Goal: Task Accomplishment & Management: Use online tool/utility

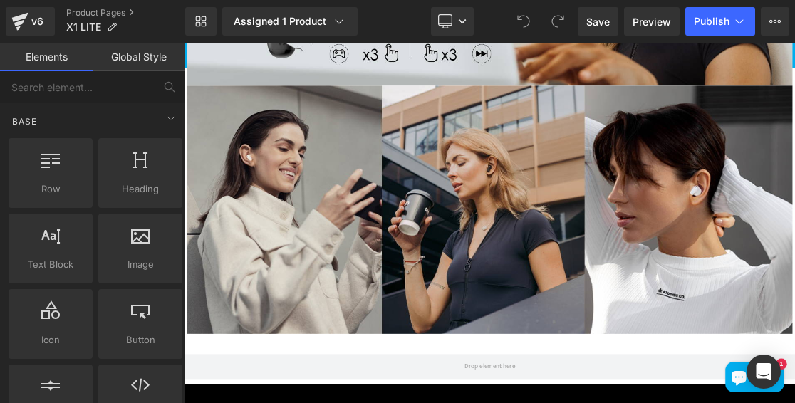
scroll to position [3347, 0]
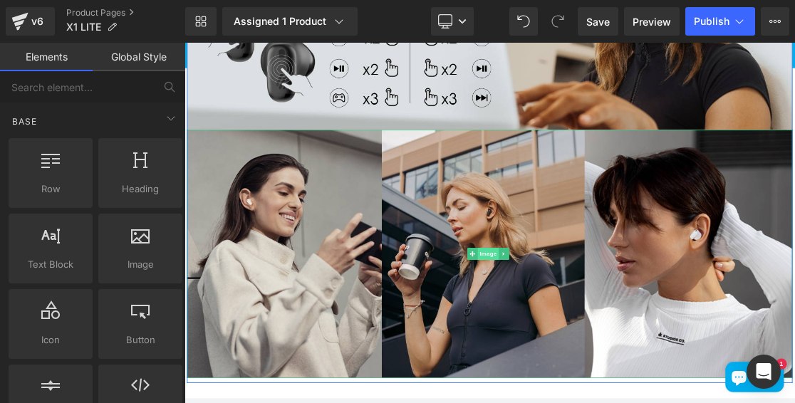
click at [606, 333] on span "Image" at bounding box center [614, 341] width 30 height 17
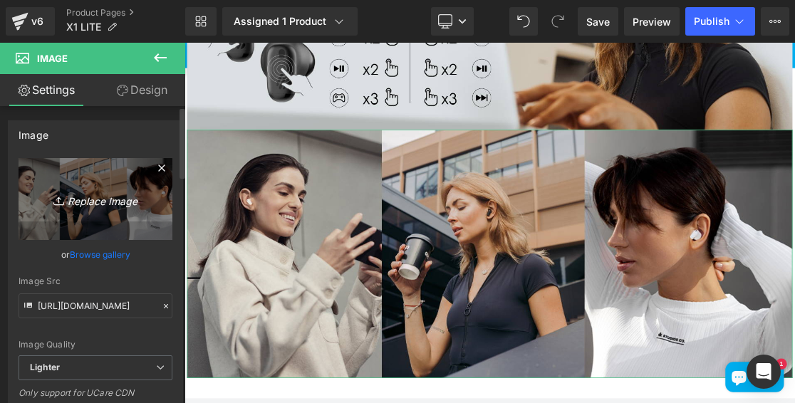
click at [82, 204] on icon "Replace Image" at bounding box center [95, 199] width 114 height 18
type input "C:\fakepath\d07c9a1c-b612-40c6-9fa4-e835b370bb08.__CR0,0,1464,600_PT0_SX1464_V1…"
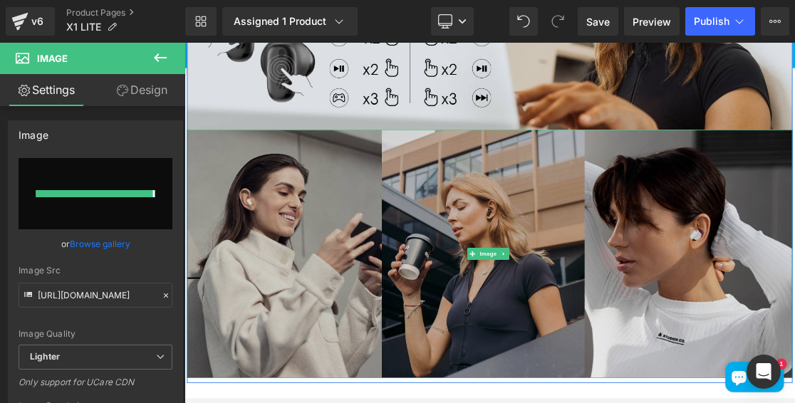
type input "https://ucarecdn.com/ec063528-ad57-4246-a7c6-f3f651d0b2d0/-/format/auto/-/previ…"
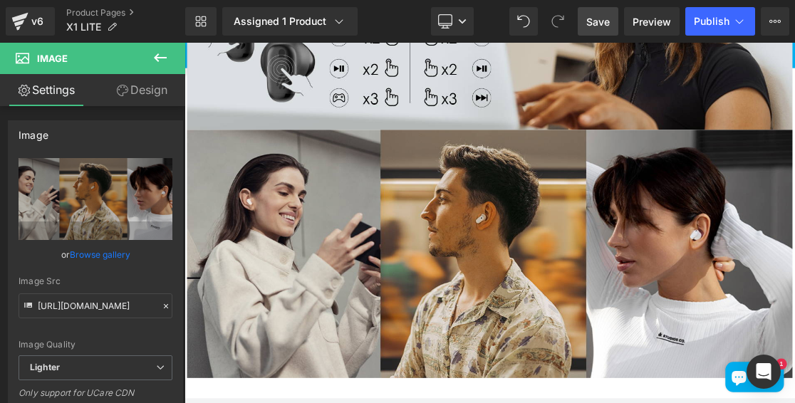
click at [604, 17] on span "Save" at bounding box center [598, 21] width 24 height 15
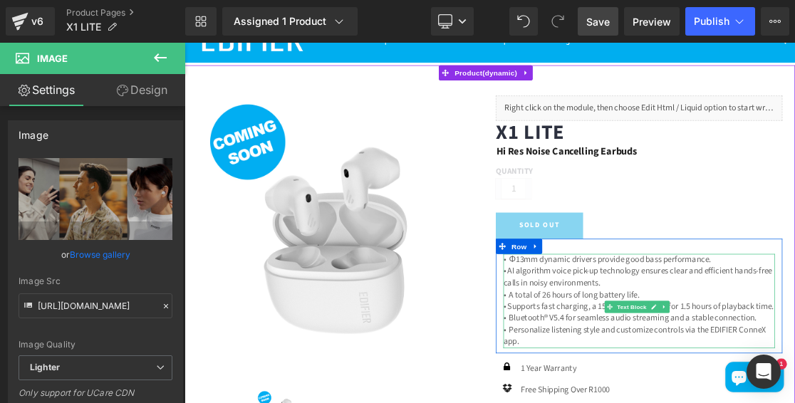
scroll to position [0, 0]
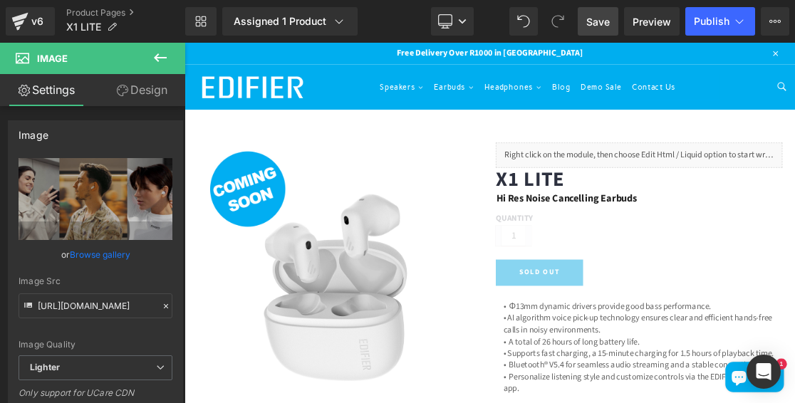
click at [587, 24] on link "Save" at bounding box center [598, 21] width 41 height 28
click at [165, 51] on icon at bounding box center [160, 57] width 17 height 17
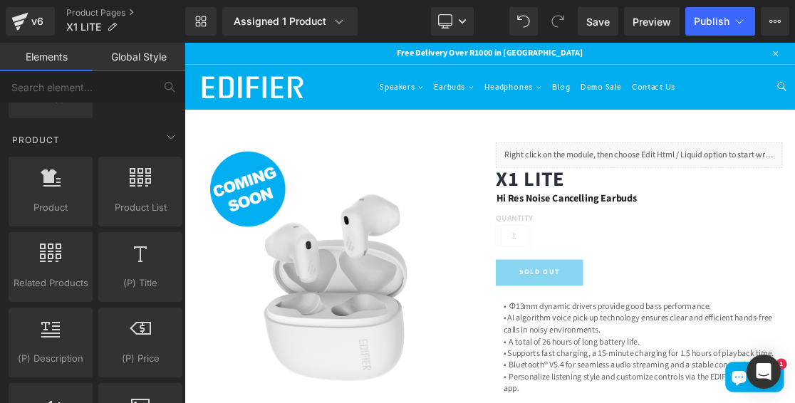
scroll to position [1139, 0]
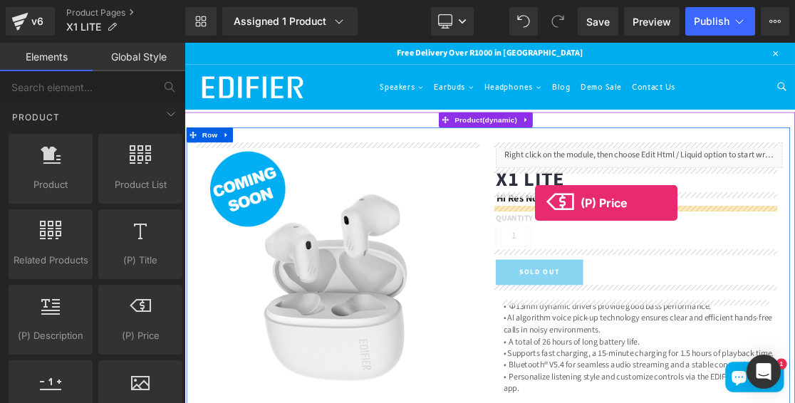
drag, startPoint x: 325, startPoint y: 367, endPoint x: 679, endPoint y: 269, distance: 366.4
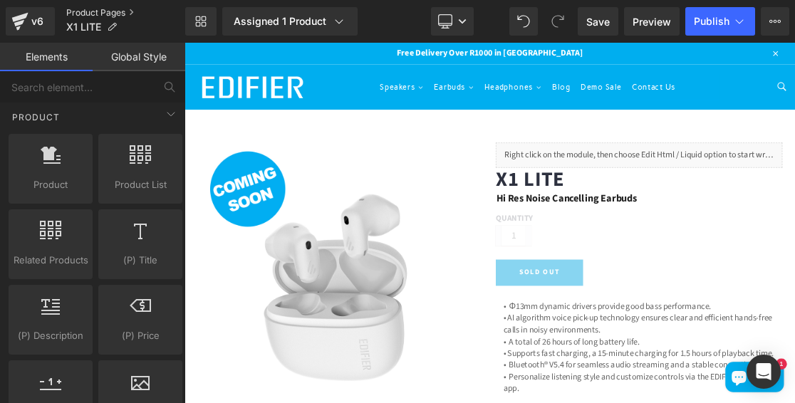
click at [94, 11] on link "Product Pages" at bounding box center [125, 12] width 119 height 11
click at [90, 13] on link "Product Pages" at bounding box center [125, 12] width 119 height 11
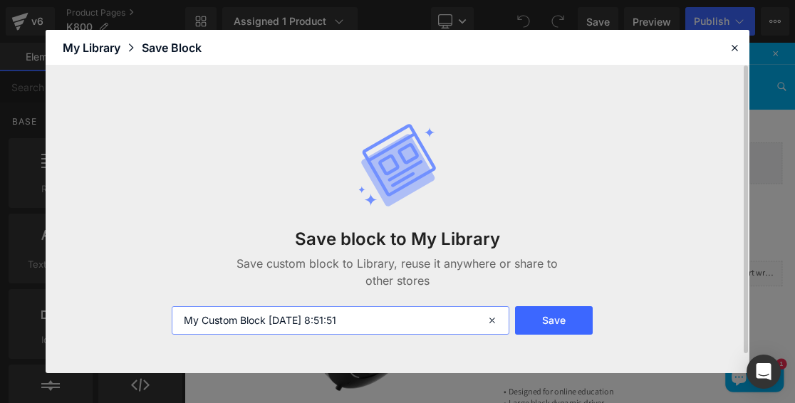
drag, startPoint x: 395, startPoint y: 318, endPoint x: 109, endPoint y: 321, distance: 286.3
click at [109, 321] on div "Save block to My Library Save custom block to Library, reuse it anywhere or sha…" at bounding box center [398, 219] width 704 height 307
type input "Price"
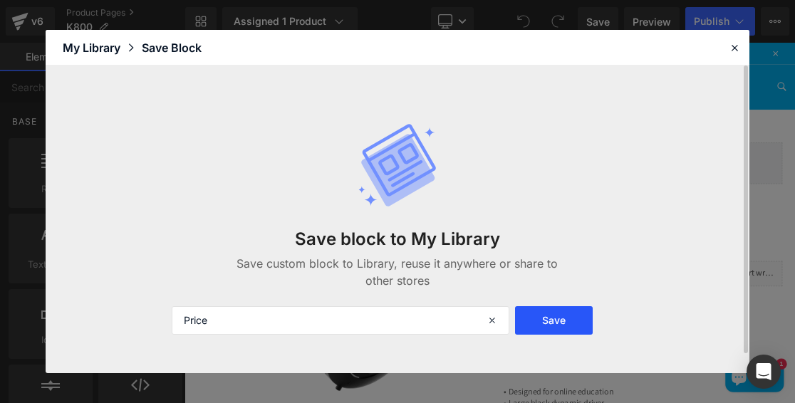
click at [565, 318] on button "Save" at bounding box center [554, 320] width 78 height 28
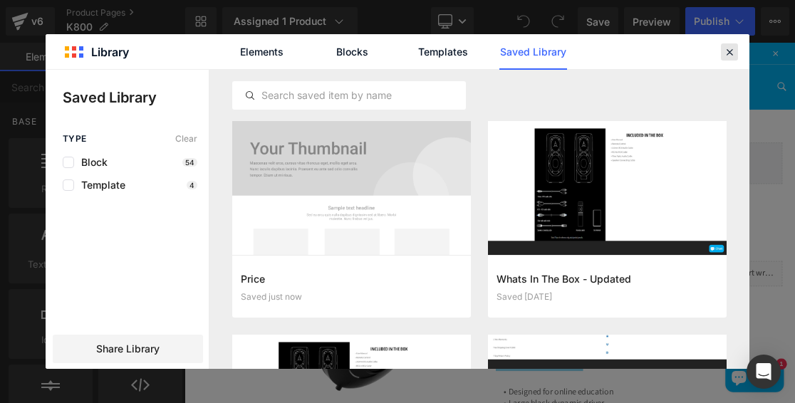
click at [730, 48] on icon at bounding box center [729, 52] width 13 height 13
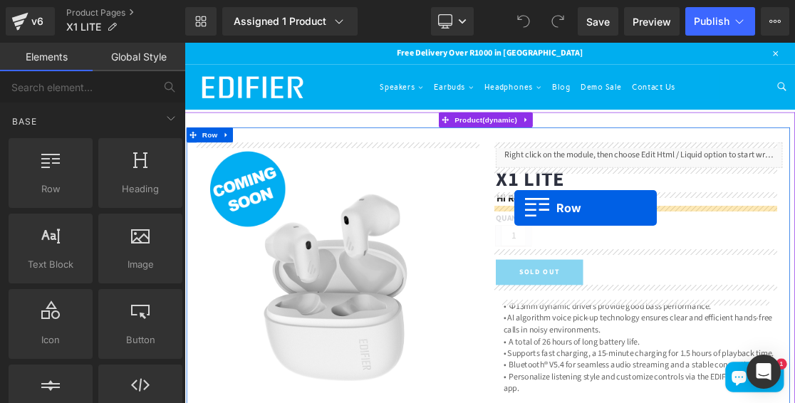
drag, startPoint x: 238, startPoint y: 214, endPoint x: 650, endPoint y: 276, distance: 417.1
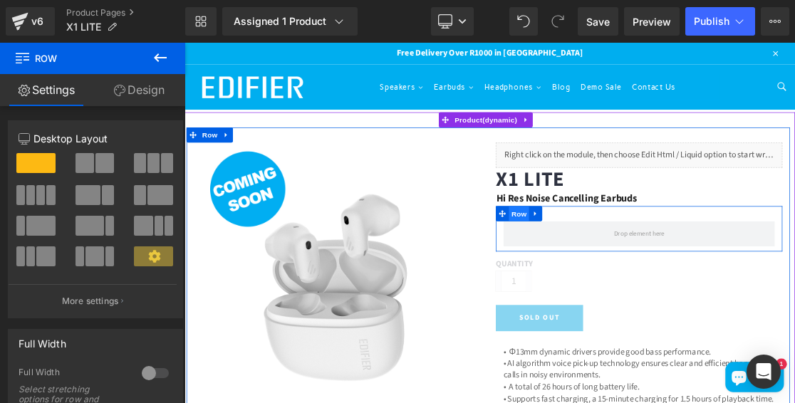
click at [644, 281] on span "Row" at bounding box center [656, 283] width 28 height 21
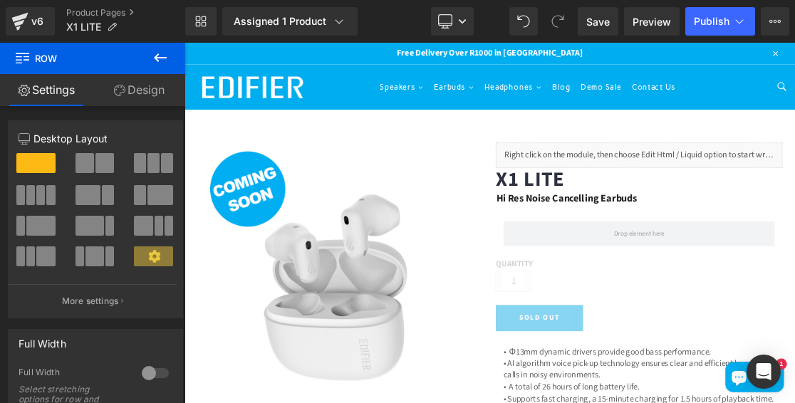
click at [158, 58] on icon at bounding box center [160, 57] width 13 height 9
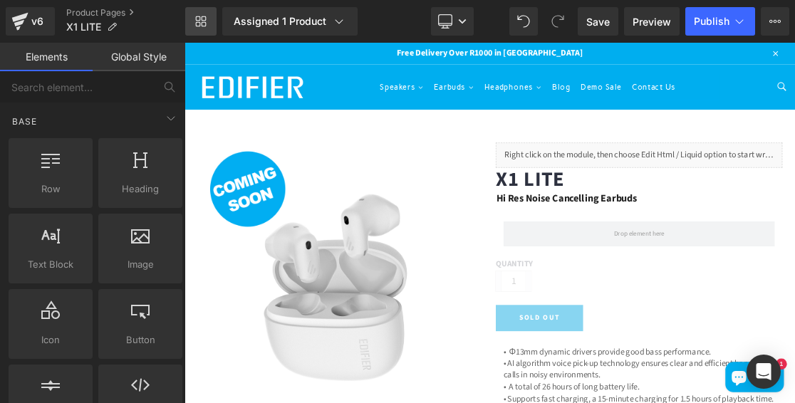
click at [210, 21] on link "Library" at bounding box center [200, 21] width 31 height 28
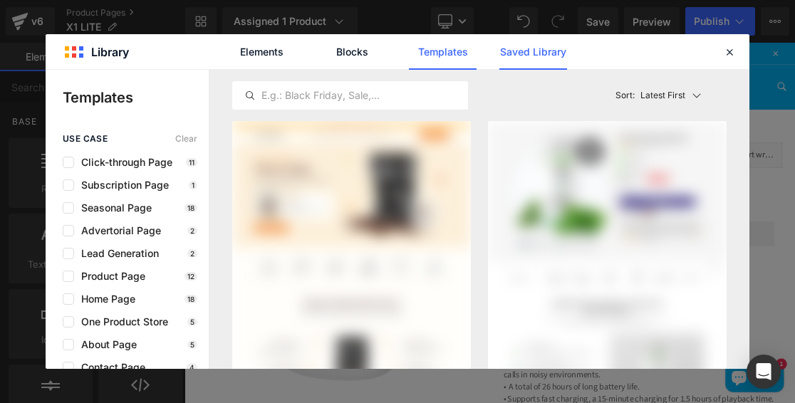
click at [543, 51] on link "Saved Library" at bounding box center [533, 52] width 68 height 36
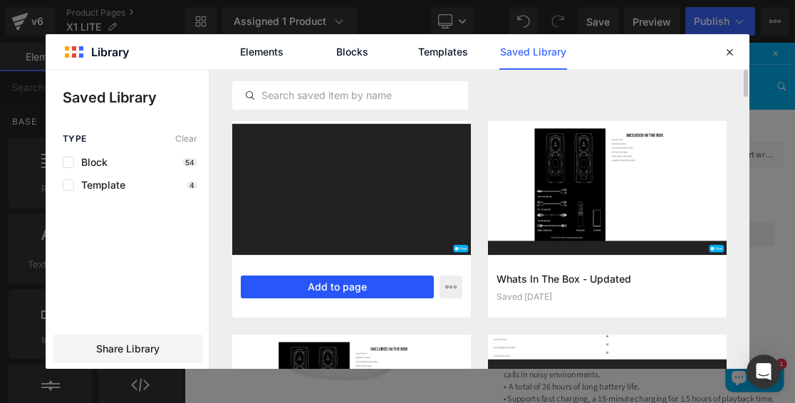
click at [329, 286] on button "Add to page" at bounding box center [337, 287] width 193 height 23
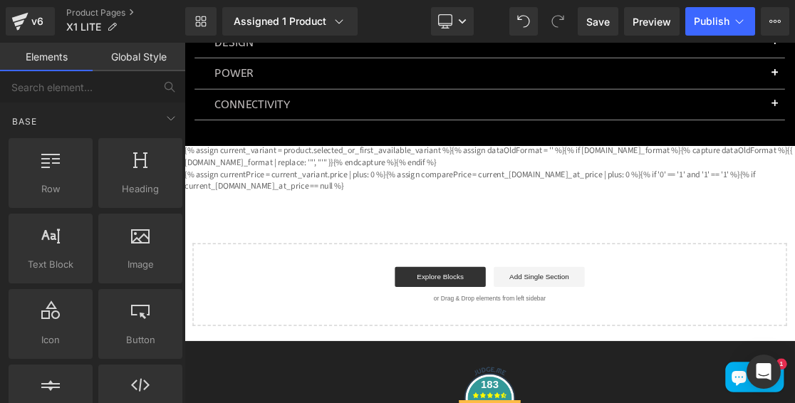
scroll to position [4334, 0]
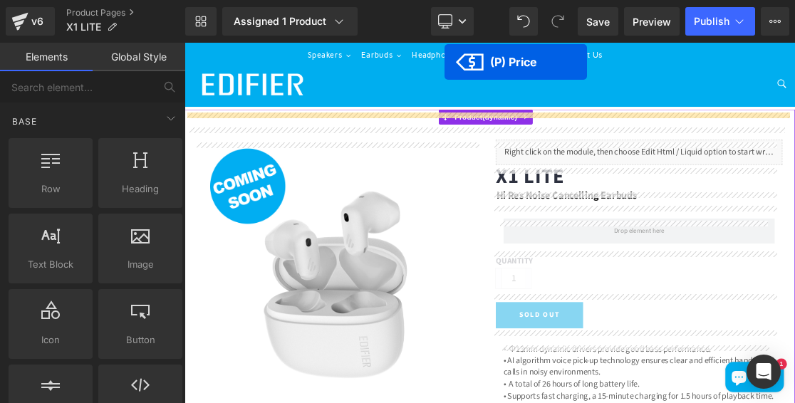
scroll to position [0, 0]
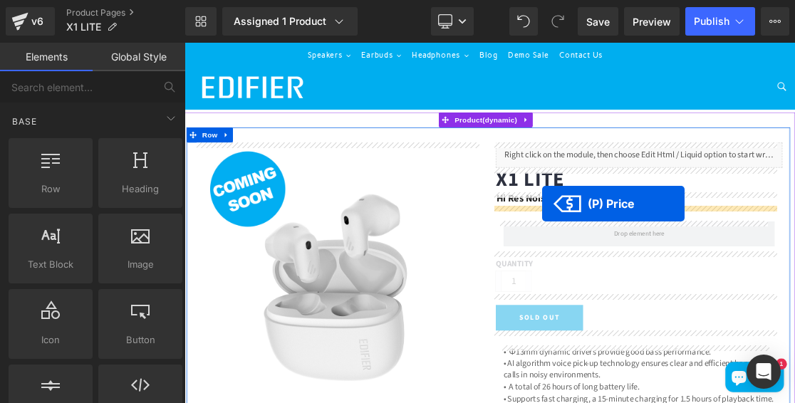
drag, startPoint x: 190, startPoint y: 289, endPoint x: 689, endPoint y: 270, distance: 499.6
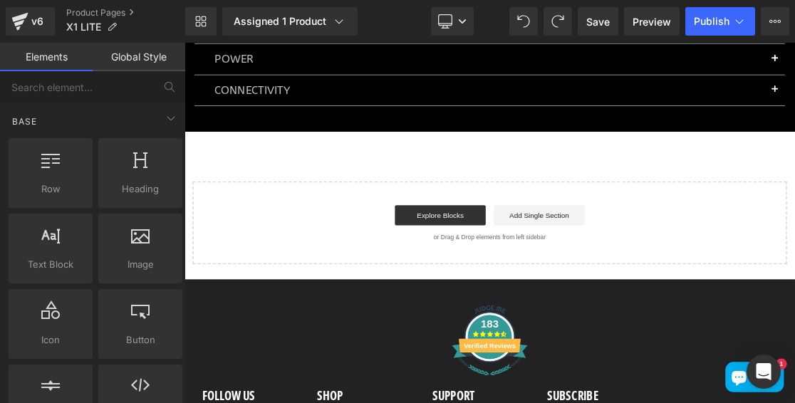
scroll to position [4212, 0]
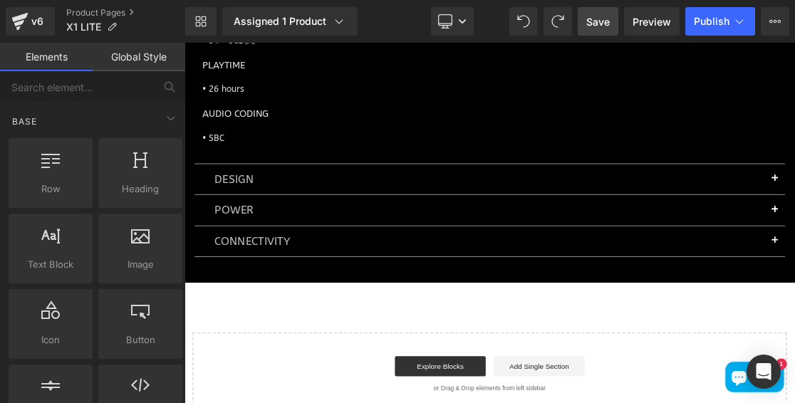
click at [597, 21] on span "Save" at bounding box center [598, 21] width 24 height 15
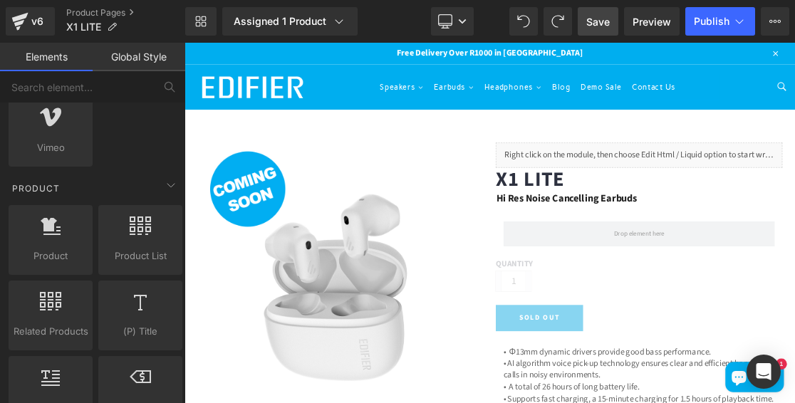
scroll to position [1139, 0]
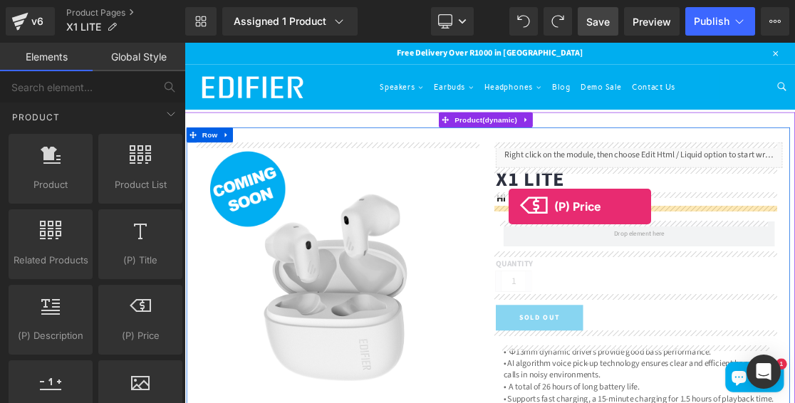
drag, startPoint x: 324, startPoint y: 347, endPoint x: 642, endPoint y: 274, distance: 326.5
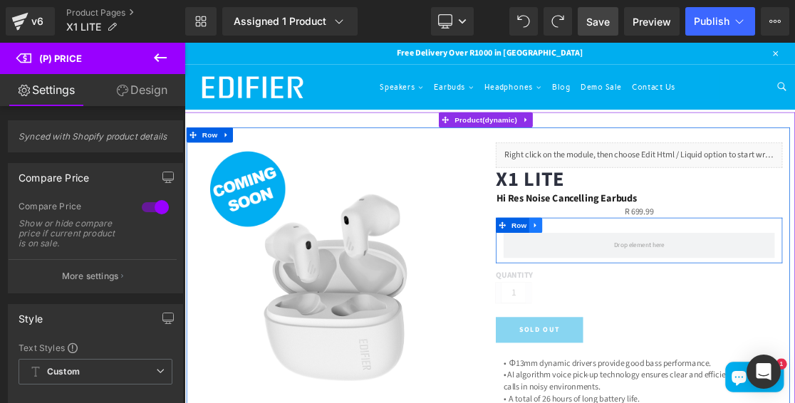
click at [674, 293] on link at bounding box center [680, 300] width 19 height 21
click at [712, 301] on icon at bounding box center [717, 301] width 10 height 10
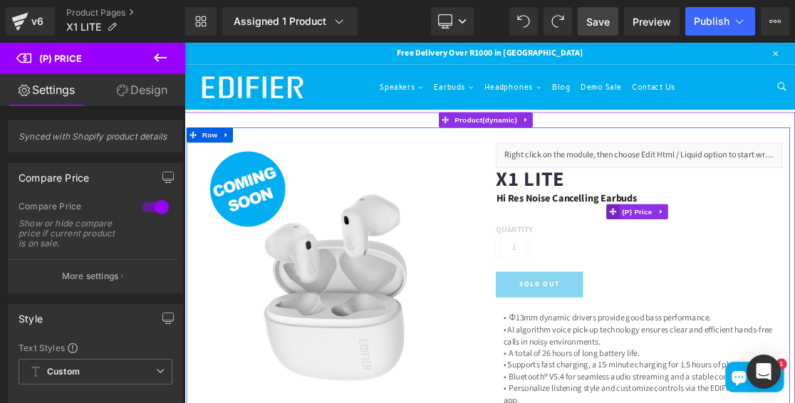
click at [780, 278] on span at bounding box center [789, 281] width 19 height 21
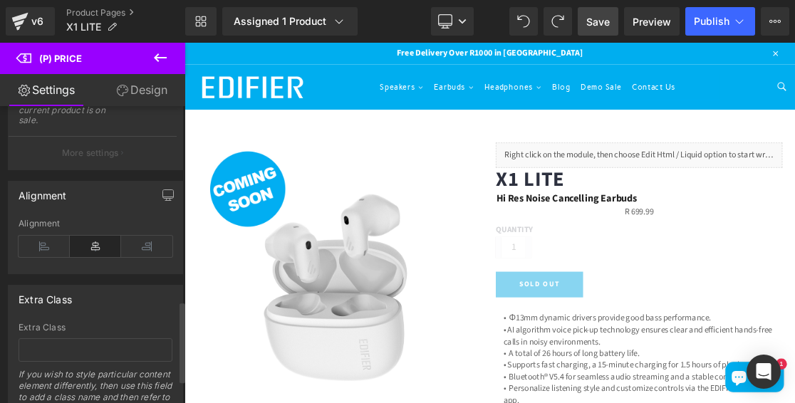
scroll to position [783, 0]
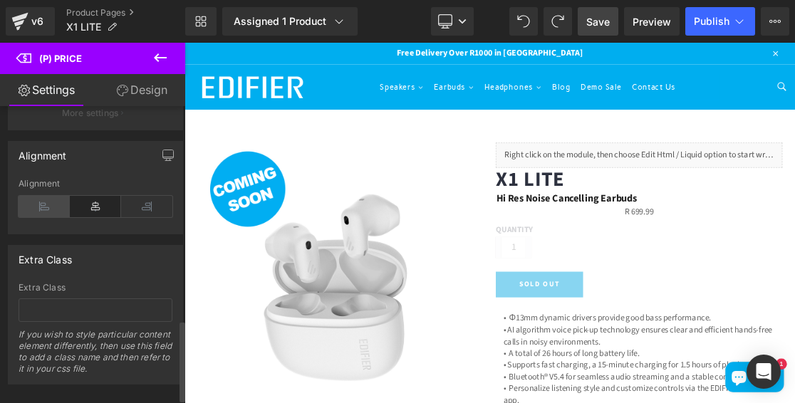
click at [36, 205] on icon at bounding box center [44, 206] width 51 height 21
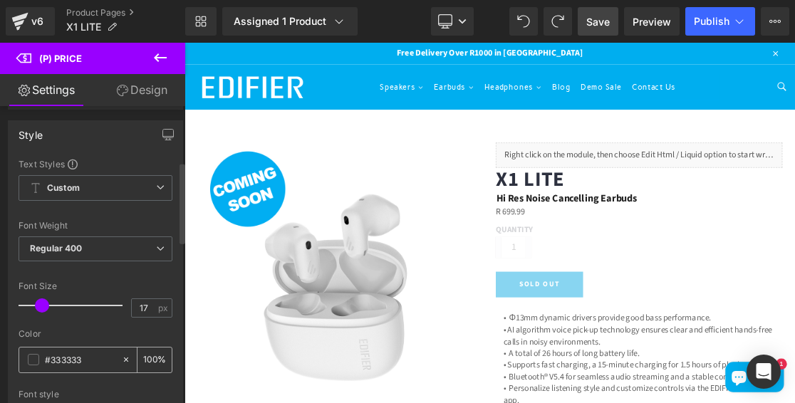
scroll to position [214, 0]
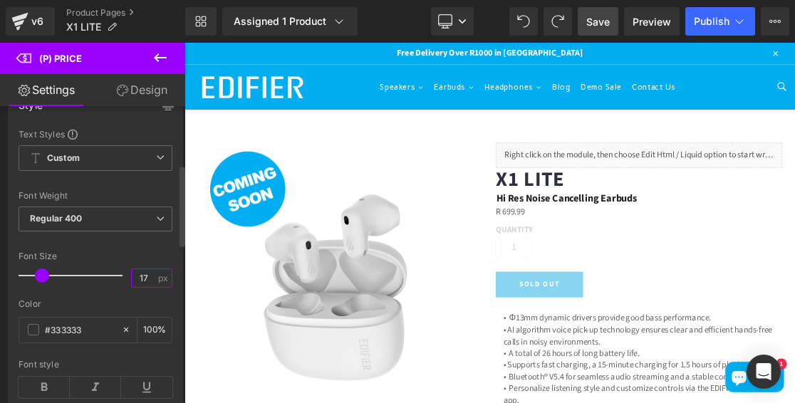
click at [121, 271] on div "Font Size 17 px" at bounding box center [96, 275] width 154 height 48
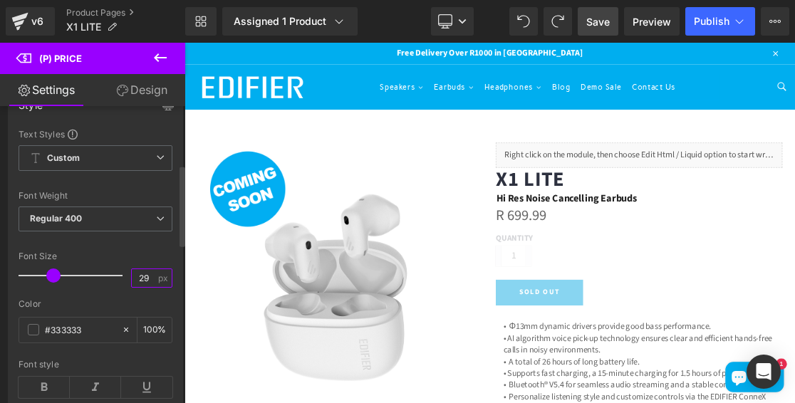
type input "29"
click at [84, 296] on div at bounding box center [96, 294] width 154 height 9
click at [30, 326] on span at bounding box center [33, 329] width 11 height 11
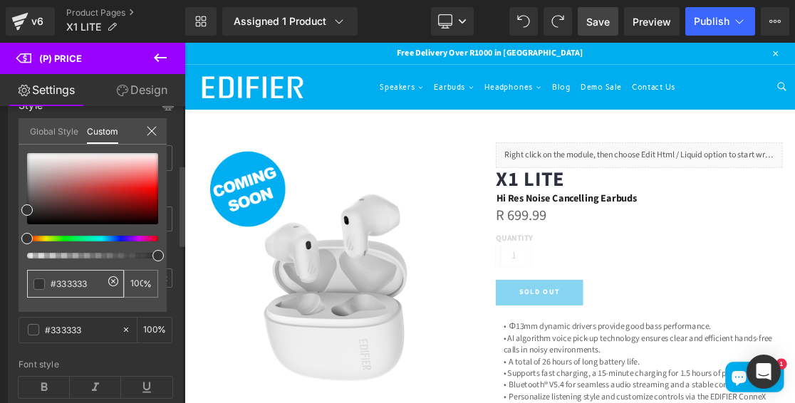
drag, startPoint x: 97, startPoint y: 284, endPoint x: 57, endPoint y: 296, distance: 41.7
click at [57, 296] on div "#333333" at bounding box center [75, 284] width 97 height 28
type input "#13"
type input "0"
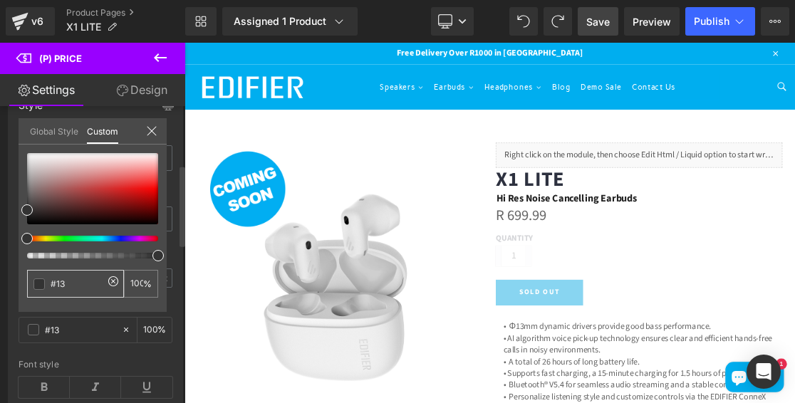
type input "0"
type input "#13a"
type input "100"
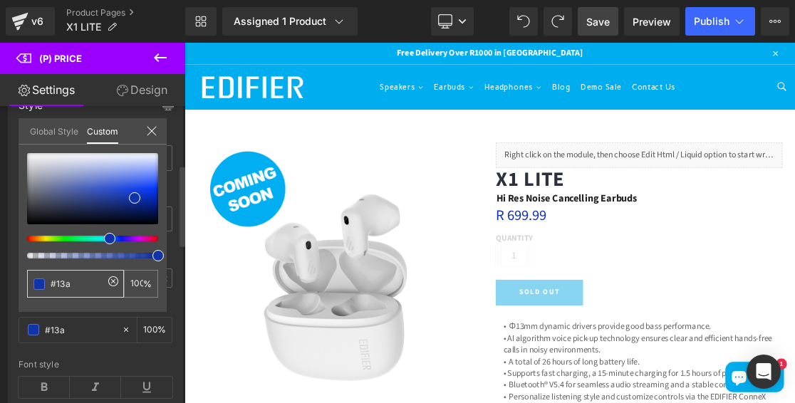
type input "#13ad"
type input "87"
type input "#13ade"
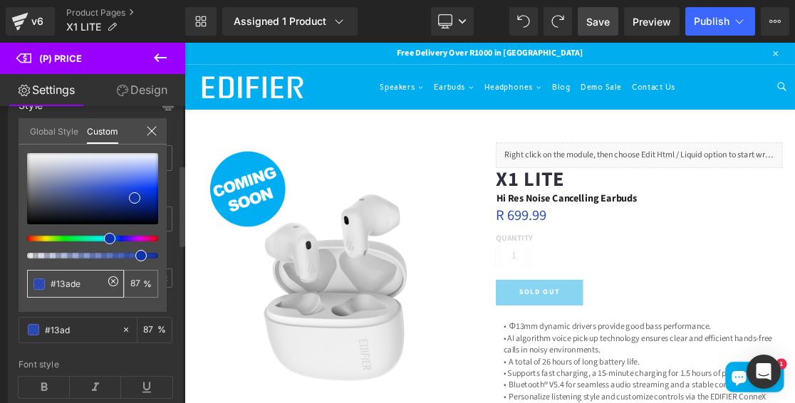
type input "#13ade"
type input "0"
type input "#13ade5"
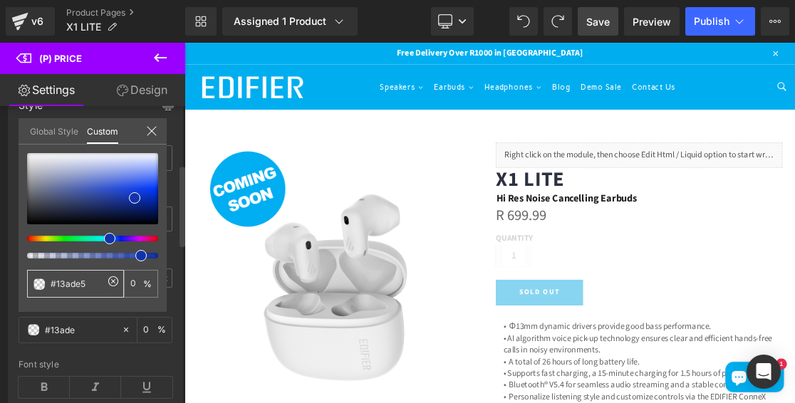
type input "100"
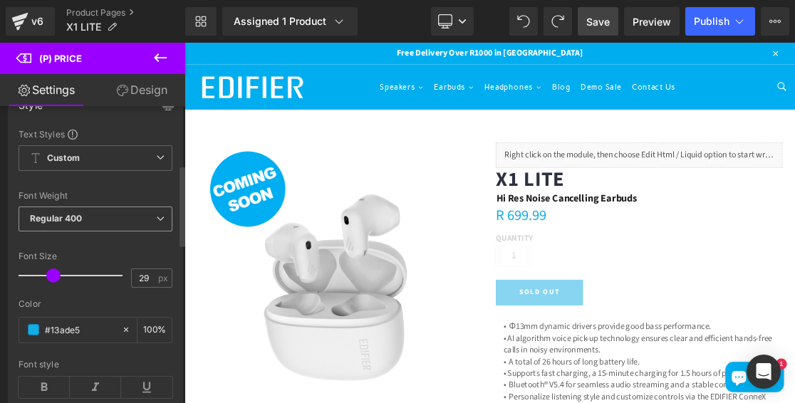
click at [156, 215] on icon at bounding box center [160, 218] width 9 height 9
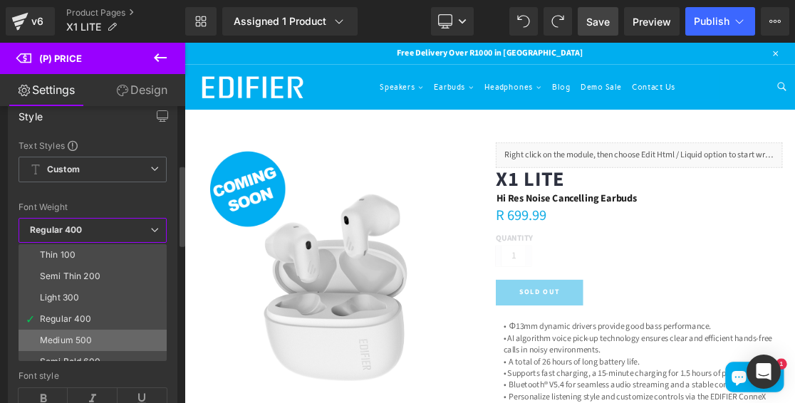
click at [103, 330] on li "Medium 500" at bounding box center [96, 340] width 155 height 21
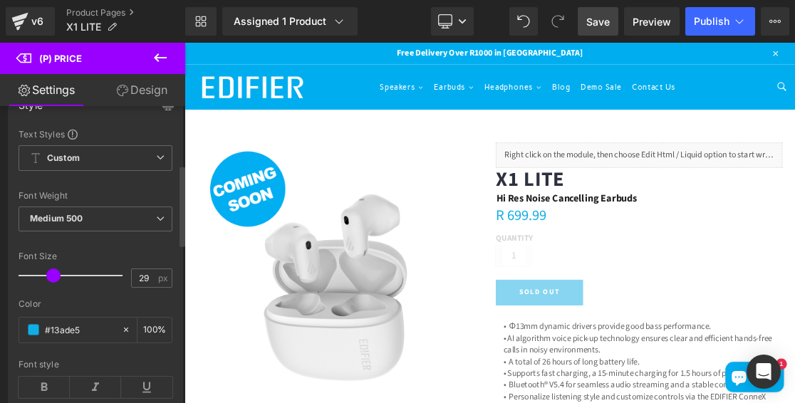
click at [137, 239] on div at bounding box center [96, 243] width 154 height 9
click at [159, 215] on icon at bounding box center [160, 218] width 9 height 9
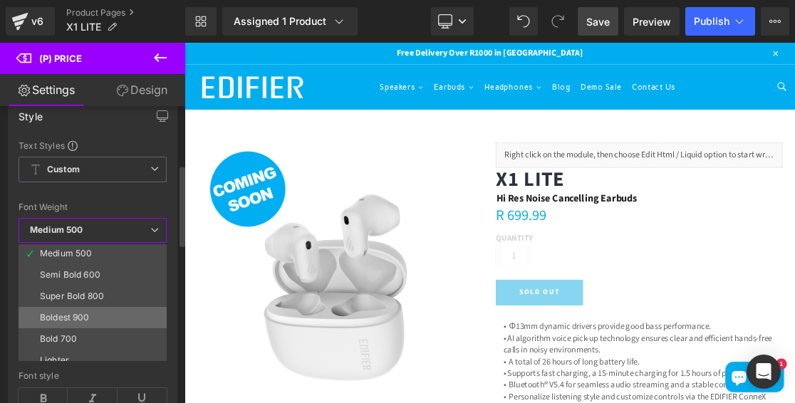
scroll to position [118, 0]
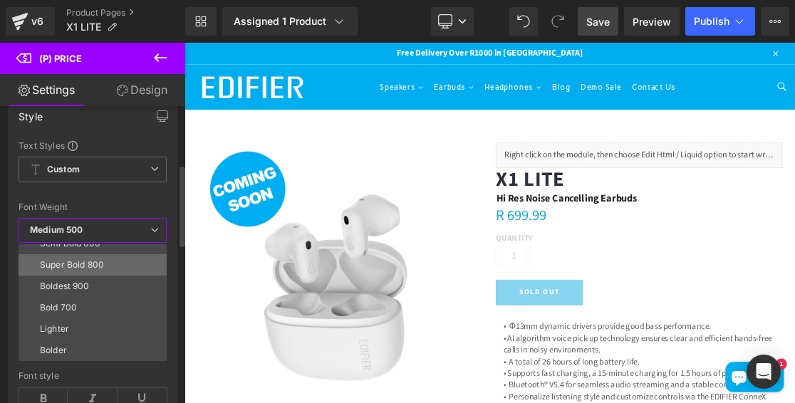
click at [85, 260] on div "Super Bold 800" at bounding box center [72, 265] width 64 height 10
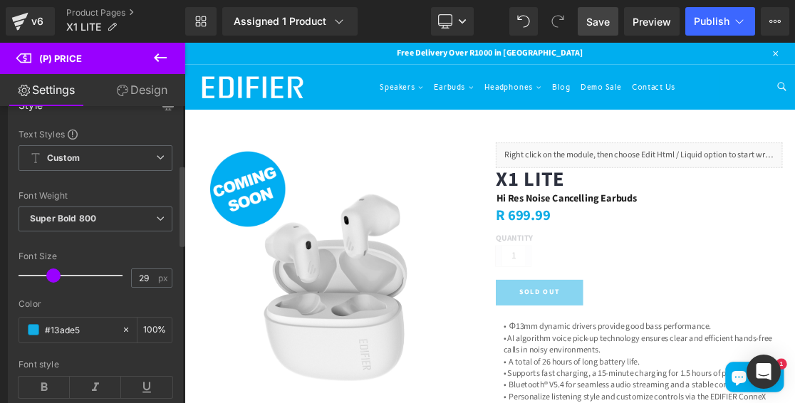
click at [125, 305] on div "Color" at bounding box center [96, 304] width 154 height 10
click at [46, 378] on icon at bounding box center [44, 387] width 51 height 21
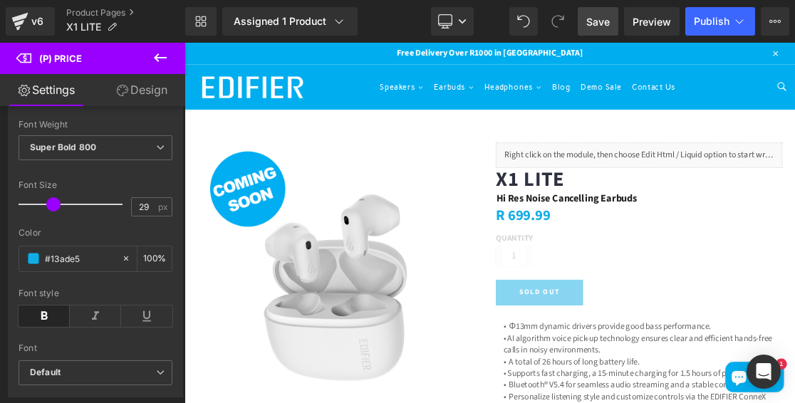
click at [601, 18] on span "Save" at bounding box center [598, 21] width 24 height 15
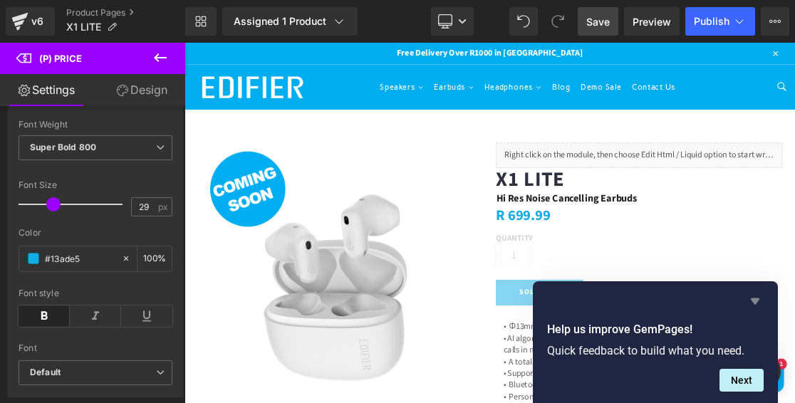
click at [753, 301] on icon "Hide survey" at bounding box center [755, 301] width 9 height 6
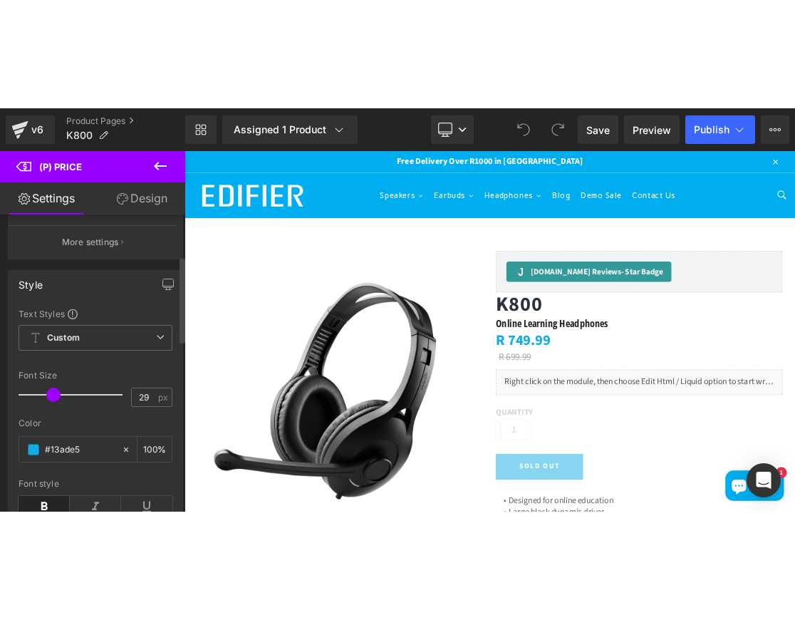
scroll to position [142, 0]
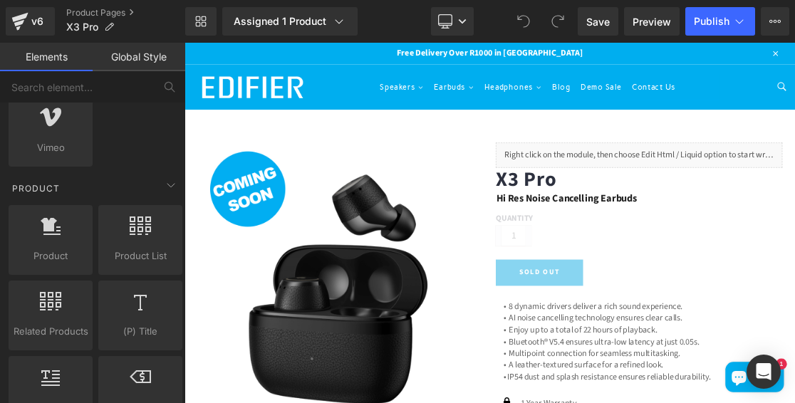
scroll to position [1139, 0]
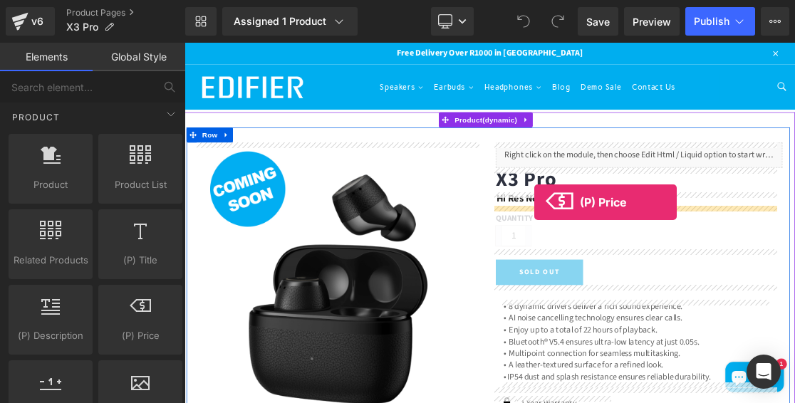
drag, startPoint x: 320, startPoint y: 355, endPoint x: 678, endPoint y: 268, distance: 367.9
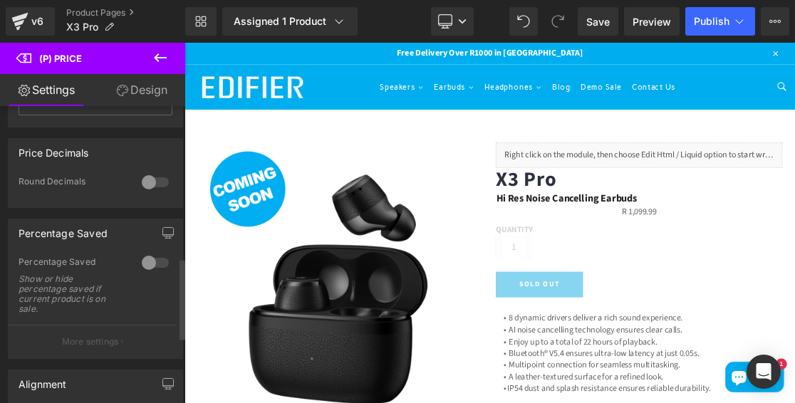
scroll to position [641, 0]
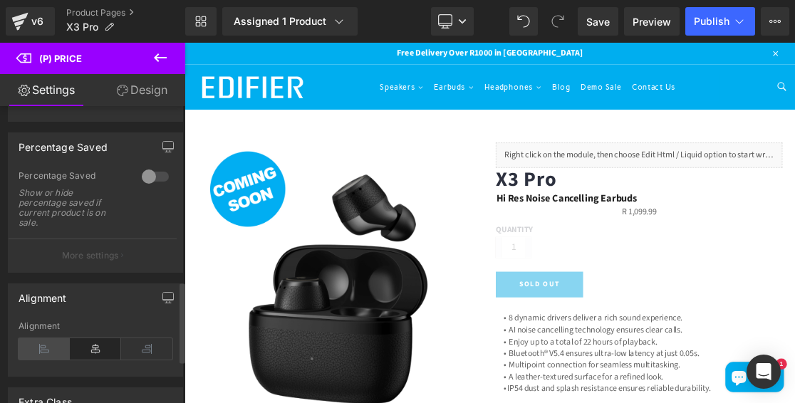
click at [38, 338] on icon at bounding box center [44, 348] width 51 height 21
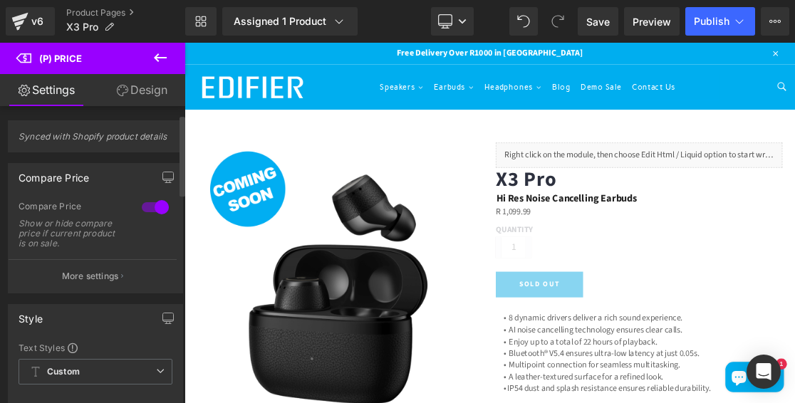
scroll to position [214, 0]
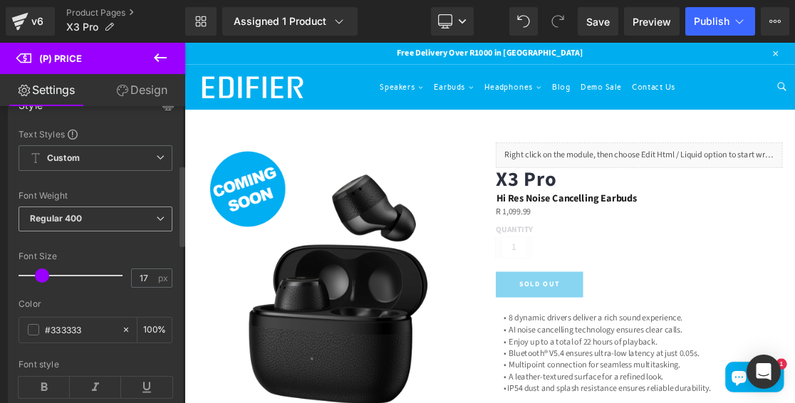
click at [152, 207] on span "Regular 400" at bounding box center [96, 219] width 154 height 25
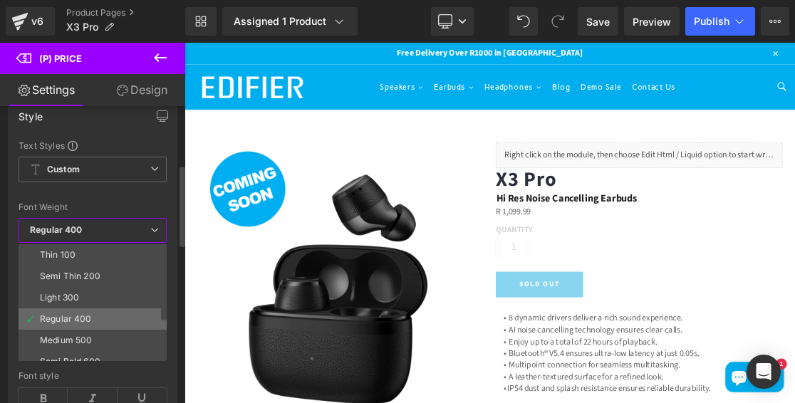
scroll to position [71, 0]
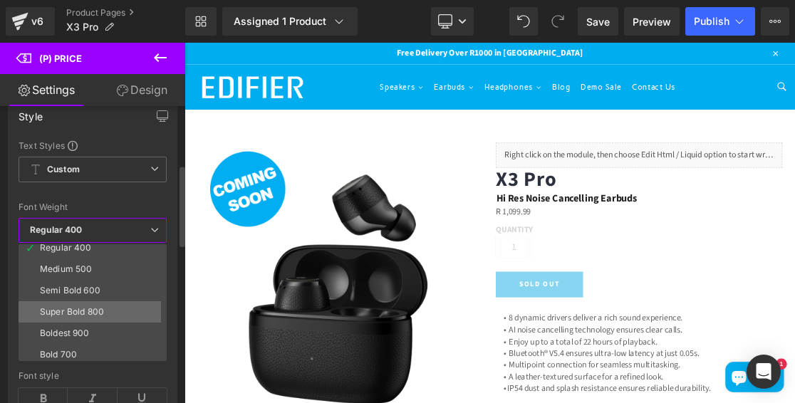
click at [93, 307] on div "Super Bold 800" at bounding box center [72, 312] width 64 height 10
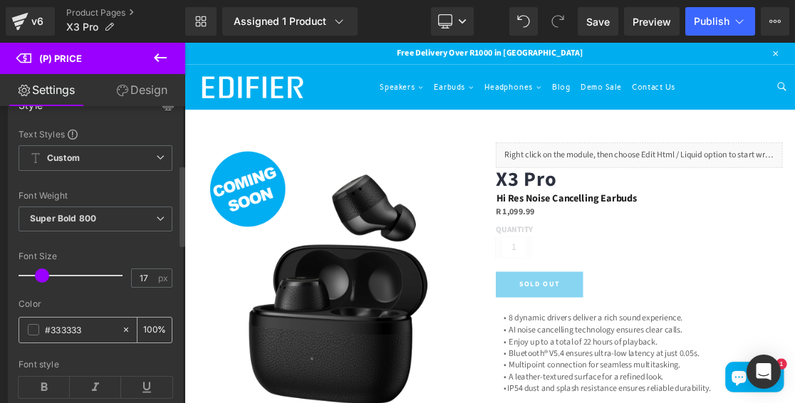
click at [36, 328] on span at bounding box center [33, 329] width 11 height 11
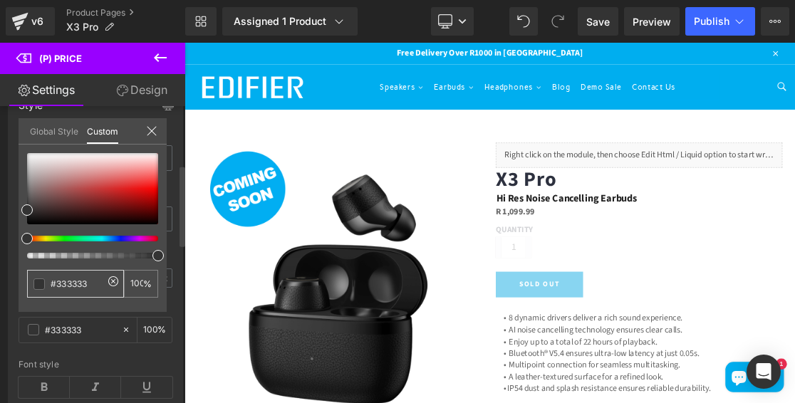
drag, startPoint x: 91, startPoint y: 281, endPoint x: 56, endPoint y: 296, distance: 38.0
click at [56, 296] on div "#333333" at bounding box center [75, 284] width 97 height 28
type input "#13"
type input "0"
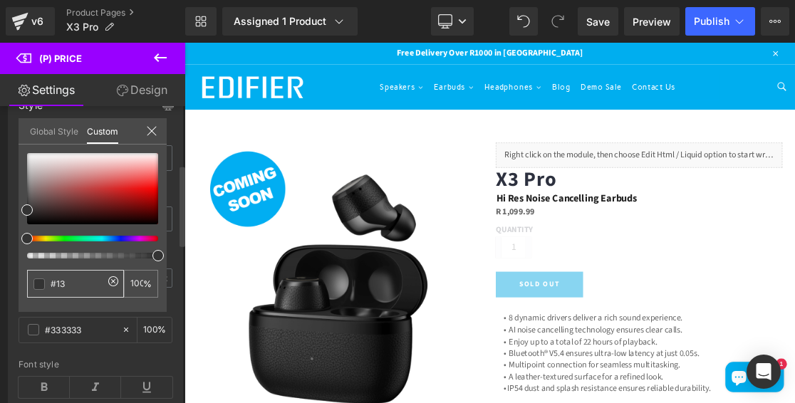
type input "0"
type input "#13a"
type input "100"
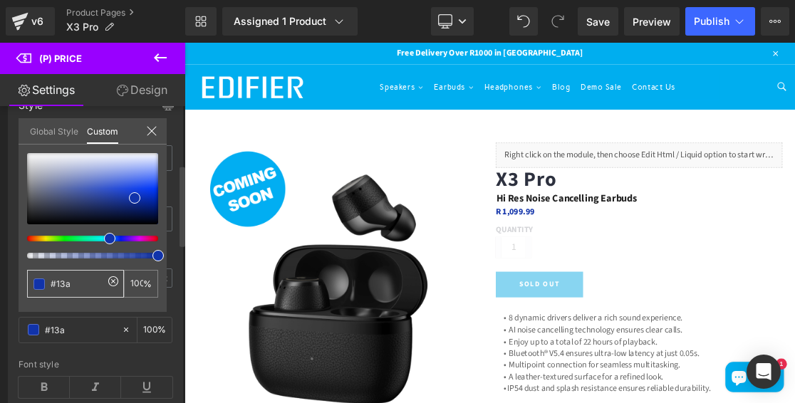
type input "#13ad"
type input "87"
type input "#13ade"
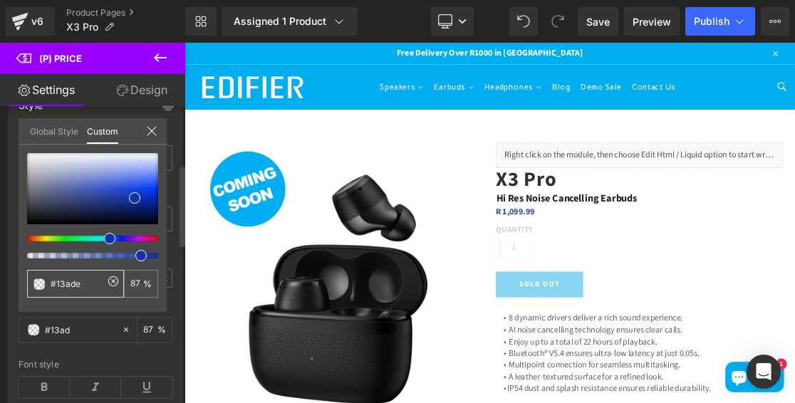
type input "#13ade"
type input "0"
type input "#13ade5"
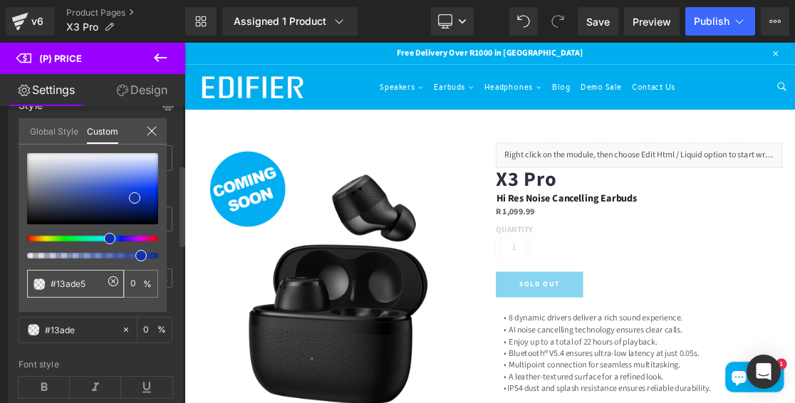
type input "100"
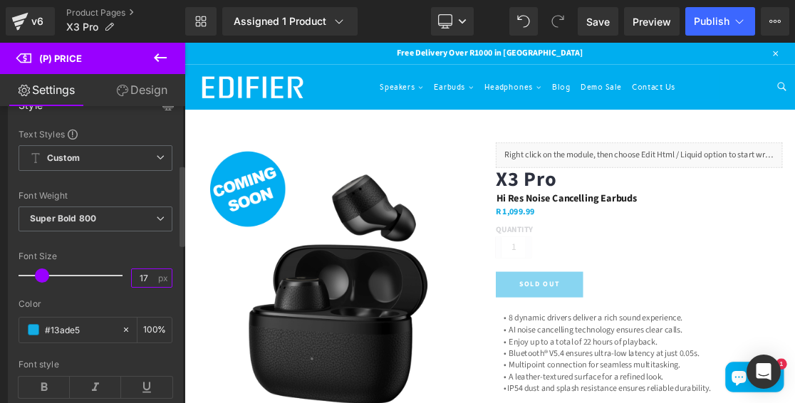
drag, startPoint x: 142, startPoint y: 275, endPoint x: 120, endPoint y: 272, distance: 22.3
click at [120, 272] on div "Font Size 17 px" at bounding box center [96, 275] width 154 height 48
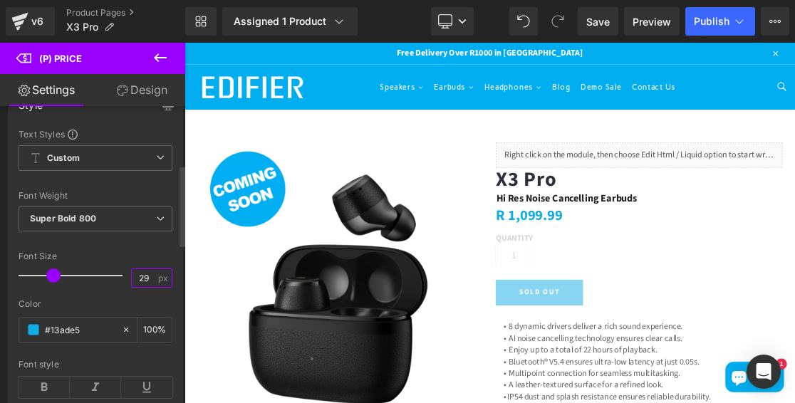
type input "29"
click at [119, 294] on div at bounding box center [96, 294] width 154 height 9
drag, startPoint x: 586, startPoint y: 21, endPoint x: 714, endPoint y: 248, distance: 260.8
click at [586, 21] on link "Save" at bounding box center [598, 21] width 41 height 28
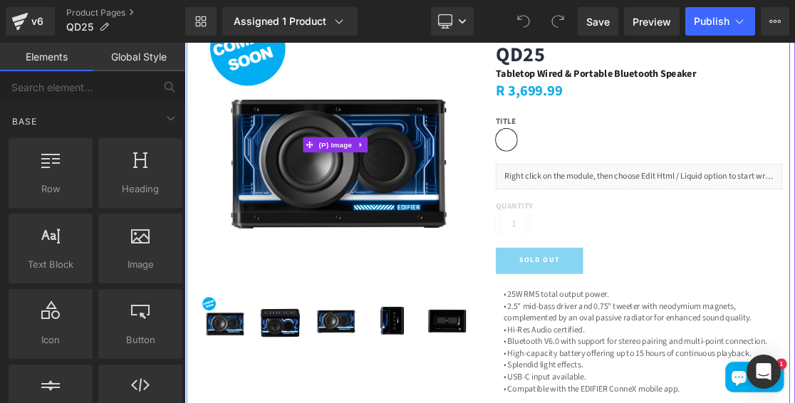
scroll to position [214, 0]
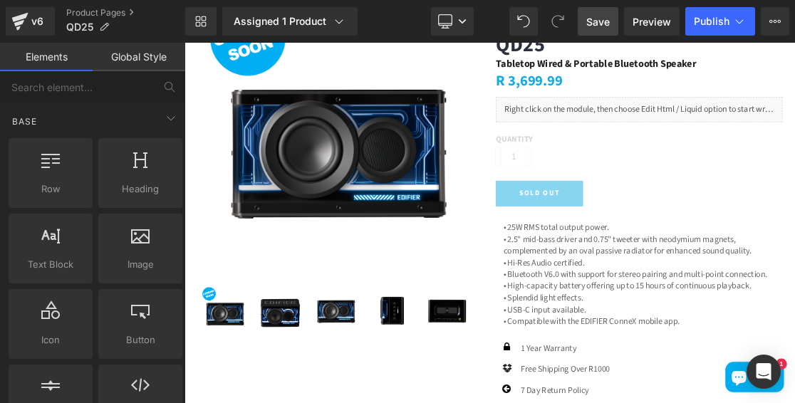
click at [592, 27] on span "Save" at bounding box center [598, 21] width 24 height 15
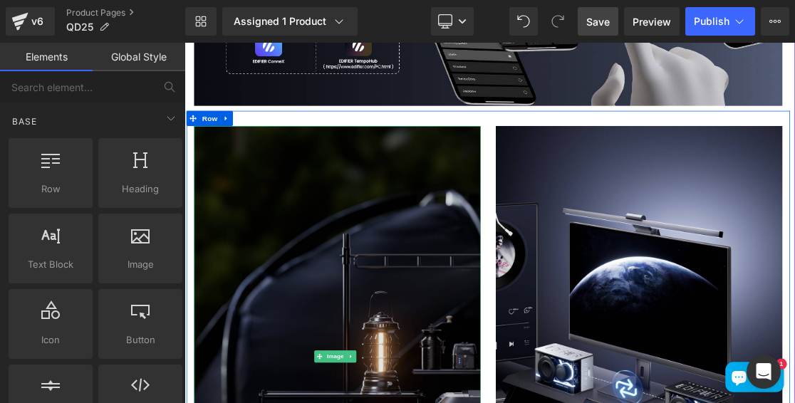
scroll to position [6053, 0]
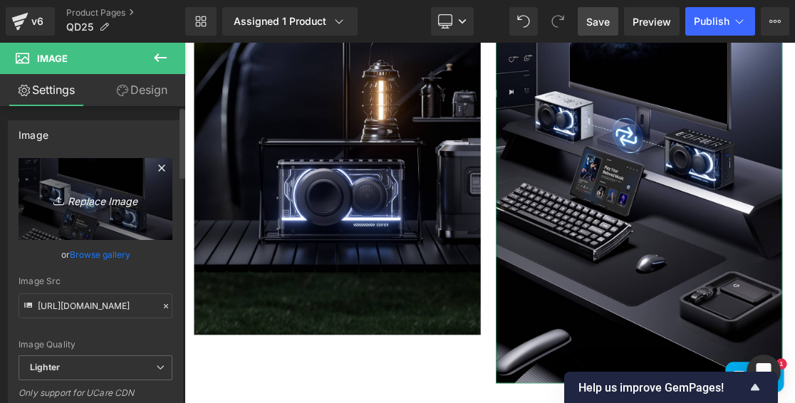
click at [86, 190] on icon "Replace Image" at bounding box center [95, 199] width 114 height 18
type input "C:\fakepath\3 copy 2.jpg"
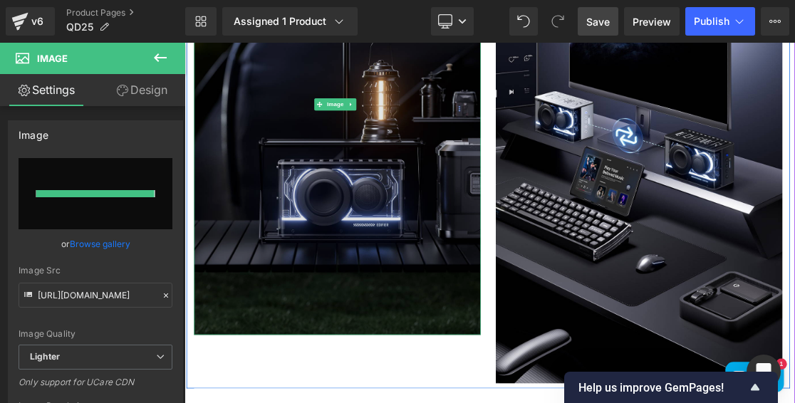
type input "[URL][DOMAIN_NAME]"
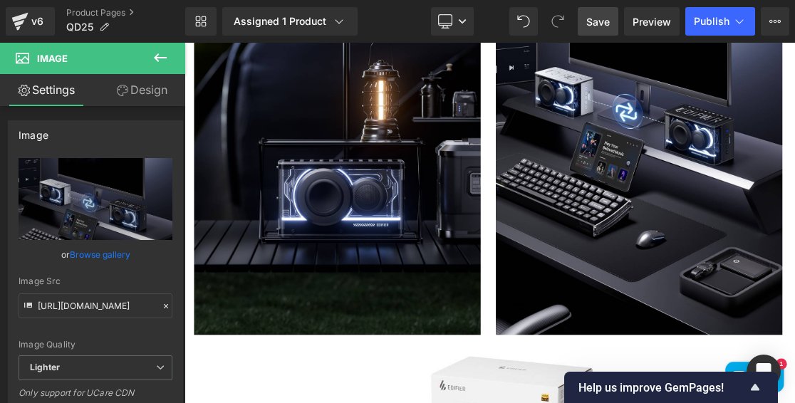
click at [601, 16] on span "Save" at bounding box center [598, 21] width 24 height 15
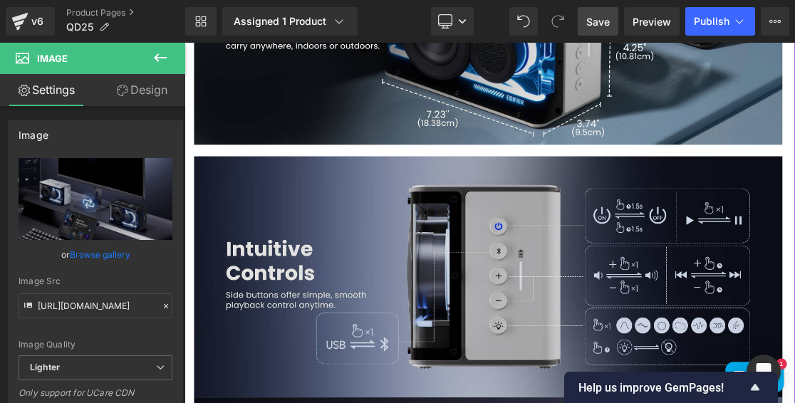
scroll to position [4914, 0]
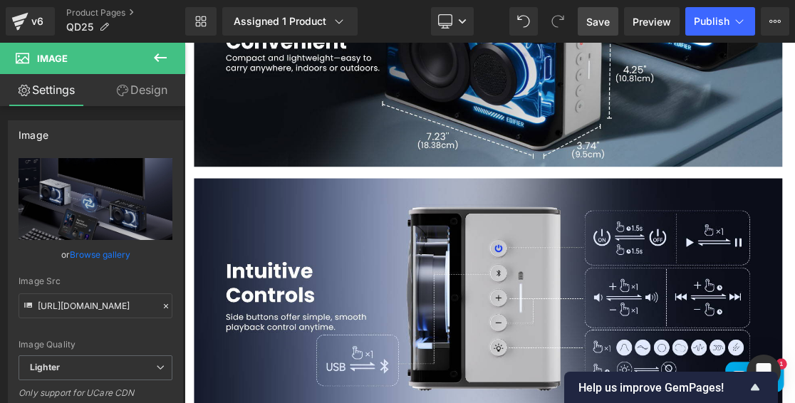
click at [598, 22] on span "Save" at bounding box center [598, 21] width 24 height 15
